Goal: Task Accomplishment & Management: Manage account settings

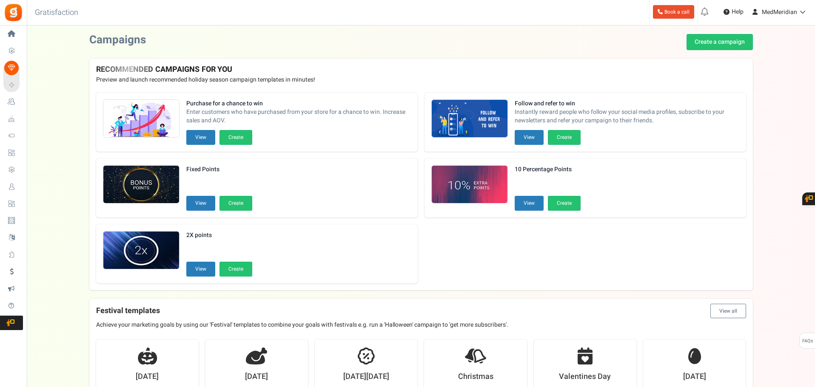
click at [0, 0] on span "Users" at bounding box center [0, 0] width 0 height 0
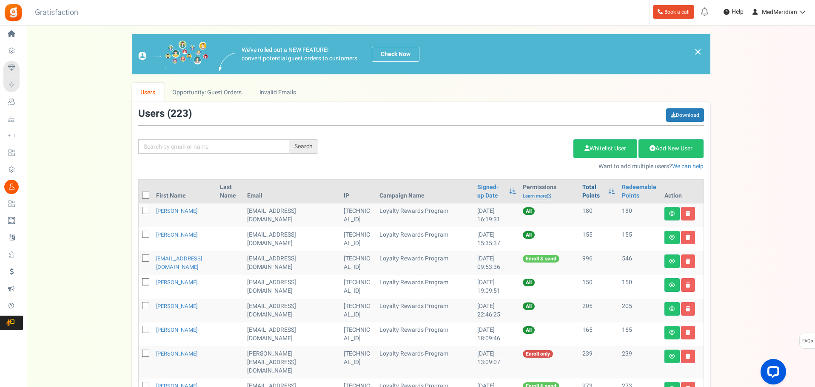
click at [589, 192] on link "Total Points" at bounding box center [593, 191] width 22 height 17
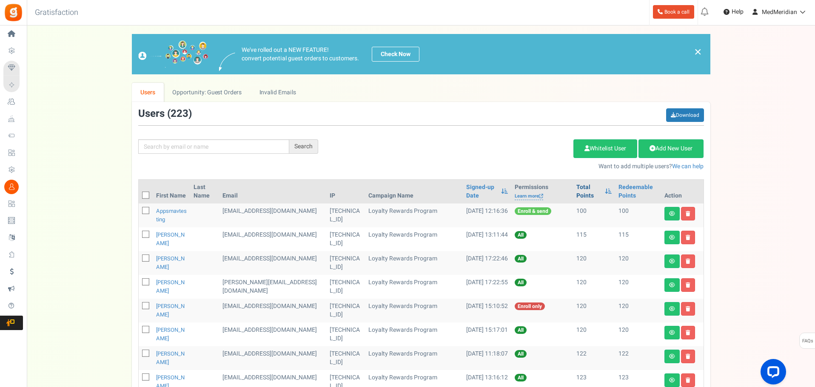
click at [578, 192] on link "Total Points" at bounding box center [588, 191] width 24 height 17
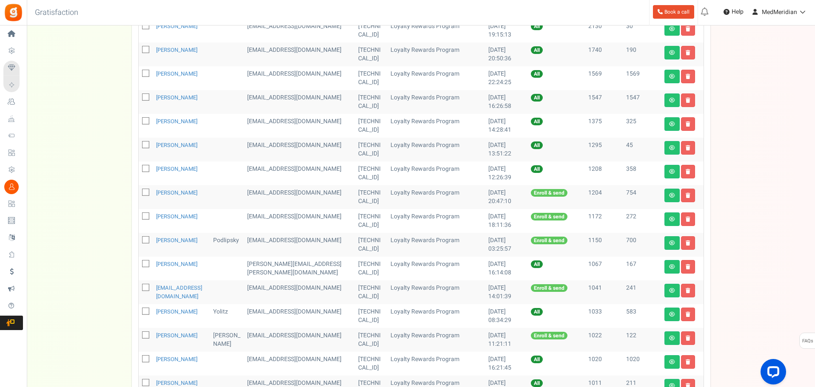
scroll to position [213, 0]
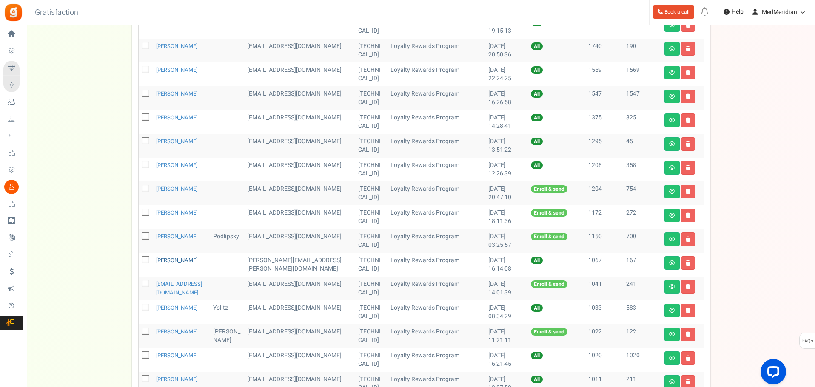
click at [172, 261] on link "[PERSON_NAME]" at bounding box center [176, 260] width 41 height 8
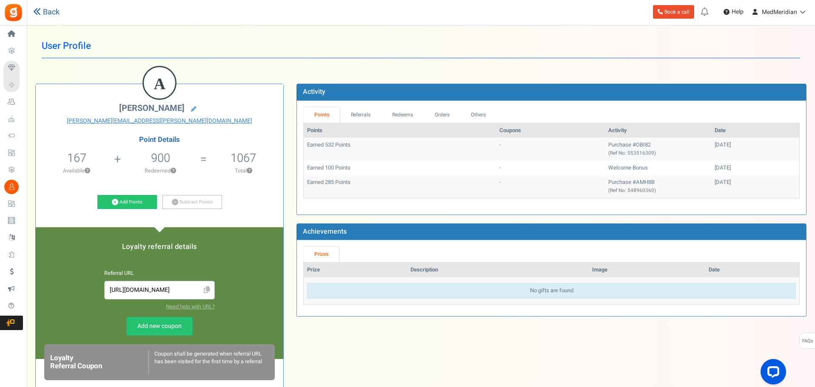
click at [47, 17] on link "Back" at bounding box center [46, 12] width 26 height 11
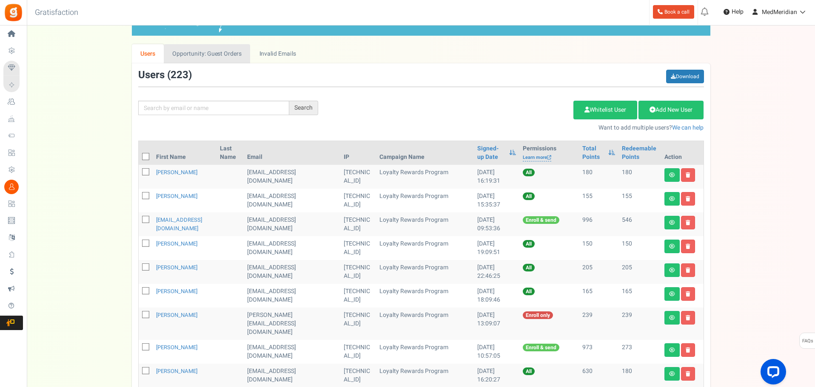
scroll to position [33, 0]
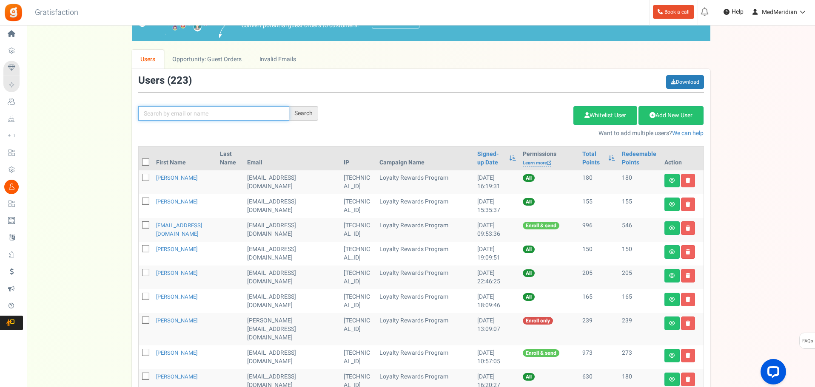
click at [185, 113] on input "text" at bounding box center [213, 113] width 151 height 14
type input "[PERSON_NAME]"
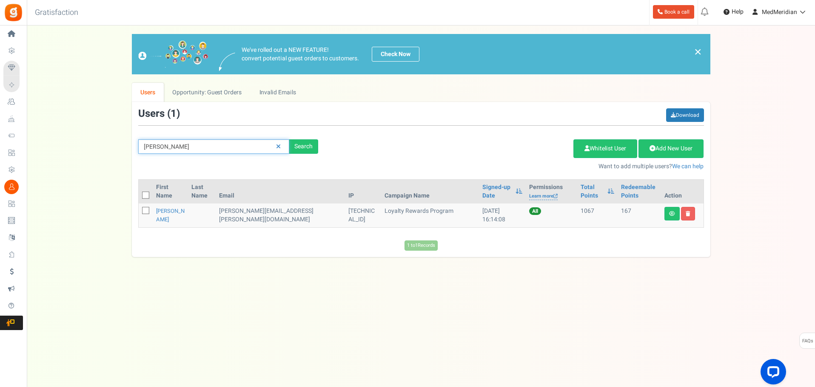
scroll to position [0, 0]
click at [172, 217] on link "[PERSON_NAME]" at bounding box center [171, 215] width 28 height 17
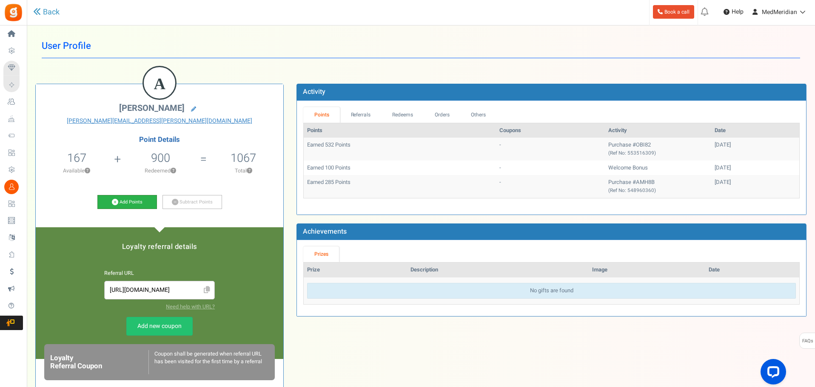
click at [145, 204] on link "Add Points" at bounding box center [127, 202] width 60 height 14
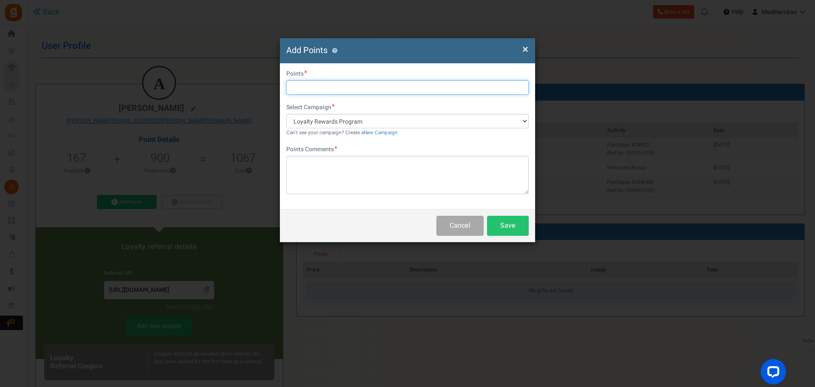
click at [307, 91] on input "text" at bounding box center [407, 87] width 242 height 14
type input "220"
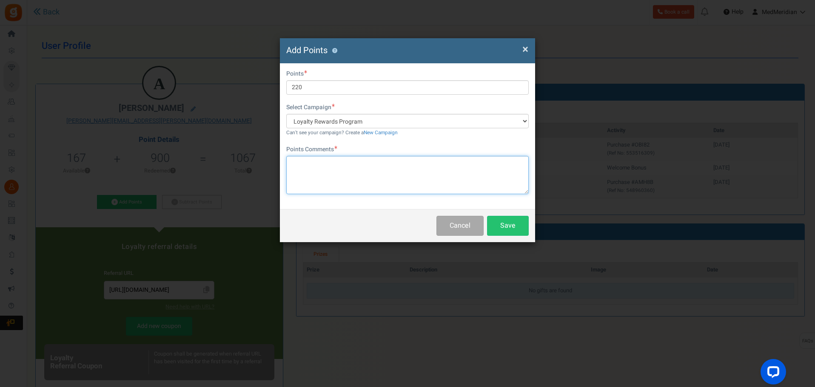
click at [314, 174] on textarea at bounding box center [407, 175] width 242 height 38
type textarea "i"
type textarea "In store purchase"
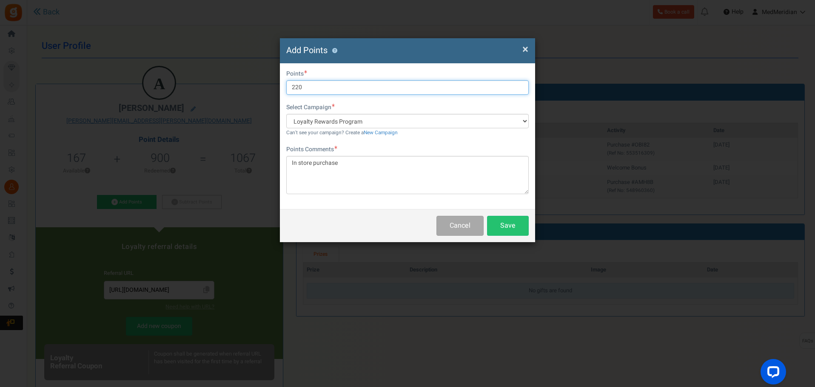
click at [332, 89] on input "220" at bounding box center [407, 87] width 242 height 14
type input "222"
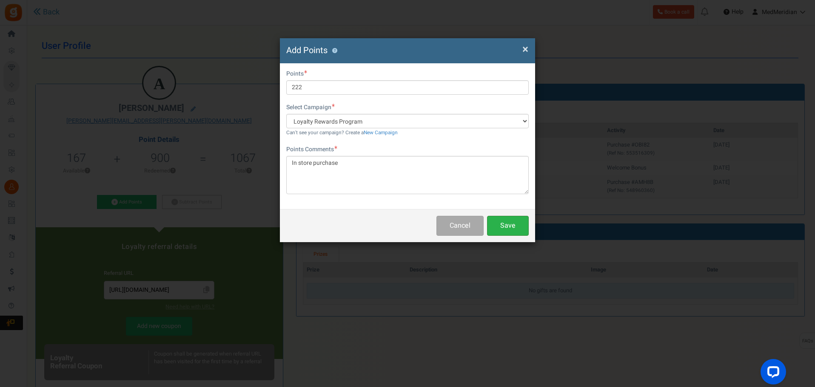
click at [491, 226] on button "Save" at bounding box center [508, 226] width 42 height 20
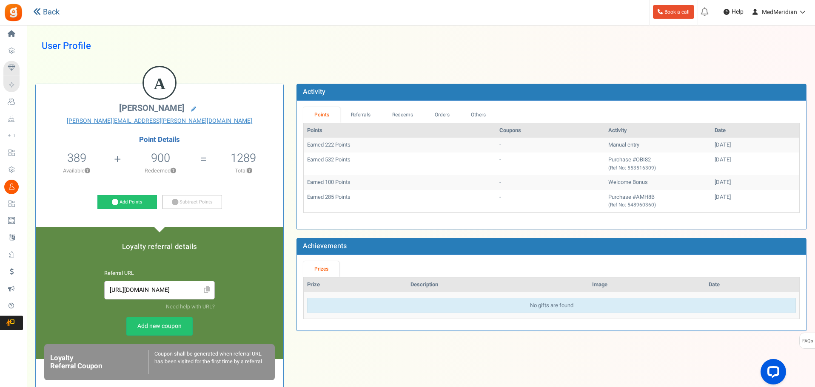
click at [45, 16] on link "Back" at bounding box center [46, 12] width 26 height 11
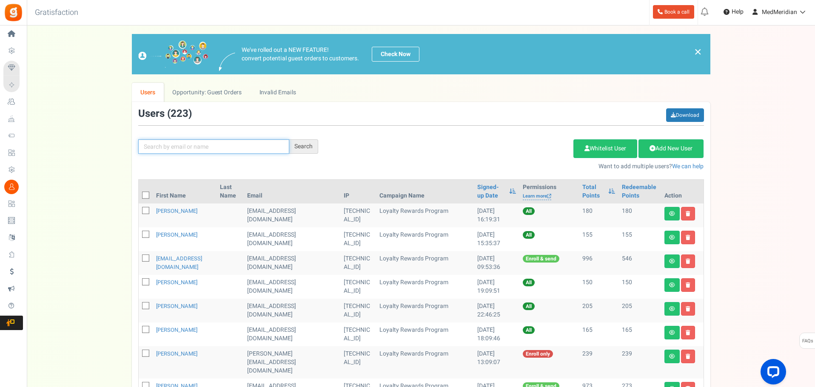
click at [163, 145] on input "text" at bounding box center [213, 146] width 151 height 14
type input "[PERSON_NAME]"
